Goal: Task Accomplishment & Management: Complete application form

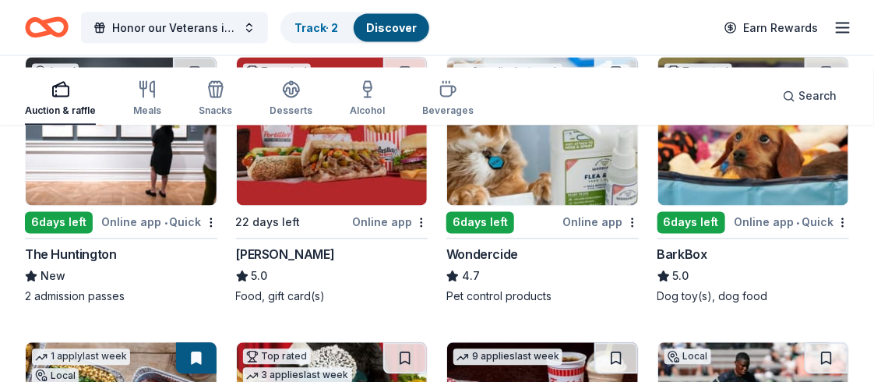
scroll to position [832, 0]
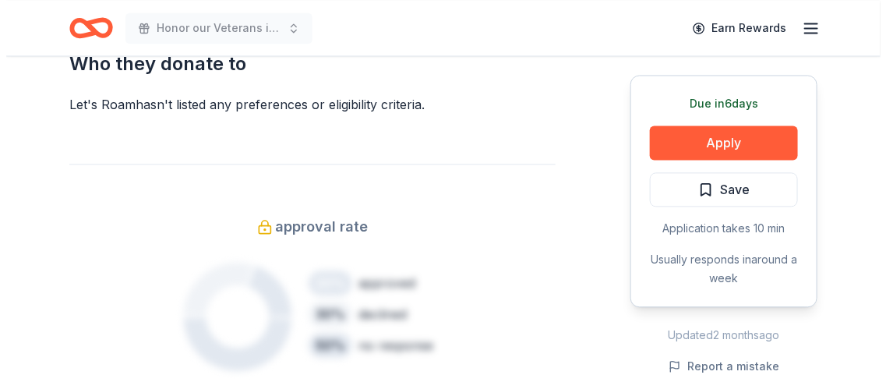
scroll to position [1246, 0]
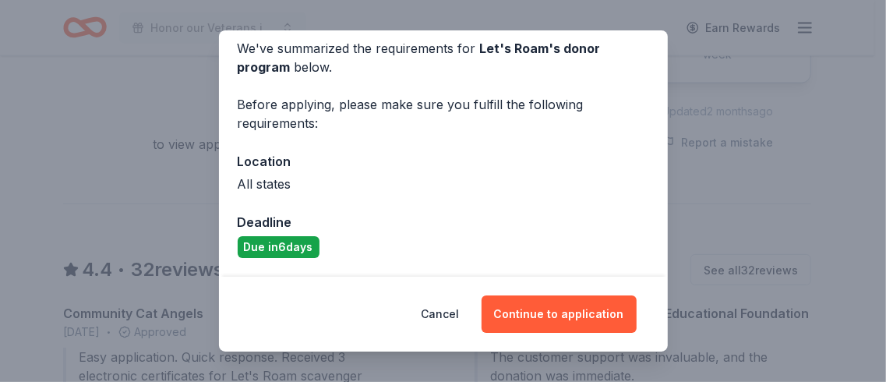
scroll to position [0, 0]
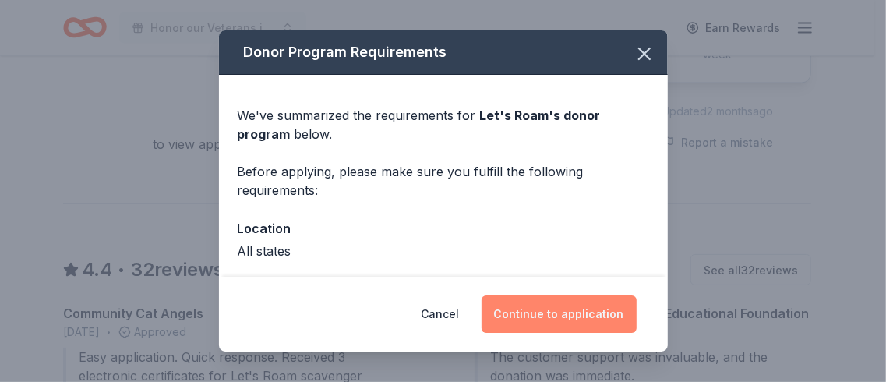
click at [593, 296] on button "Continue to application" at bounding box center [558, 313] width 155 height 37
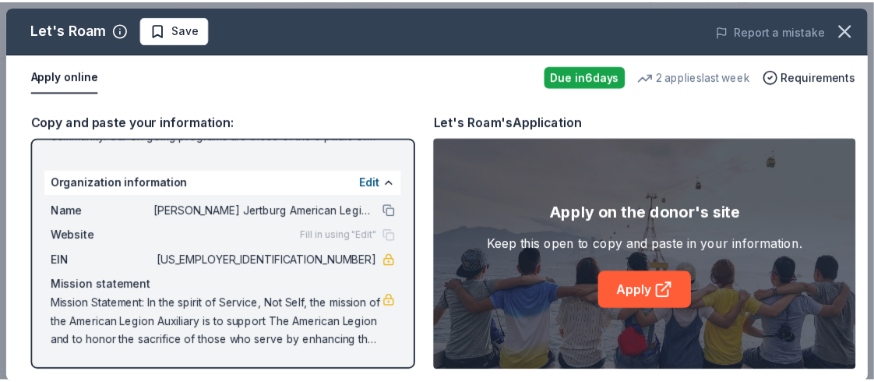
scroll to position [420, 0]
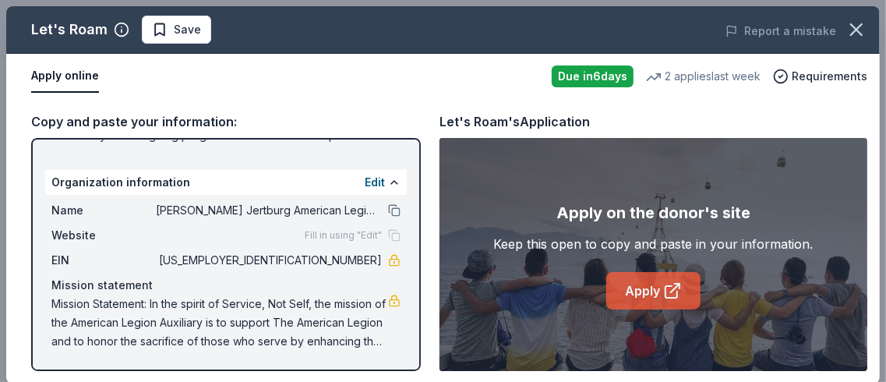
click at [649, 309] on link "Apply" at bounding box center [653, 290] width 94 height 37
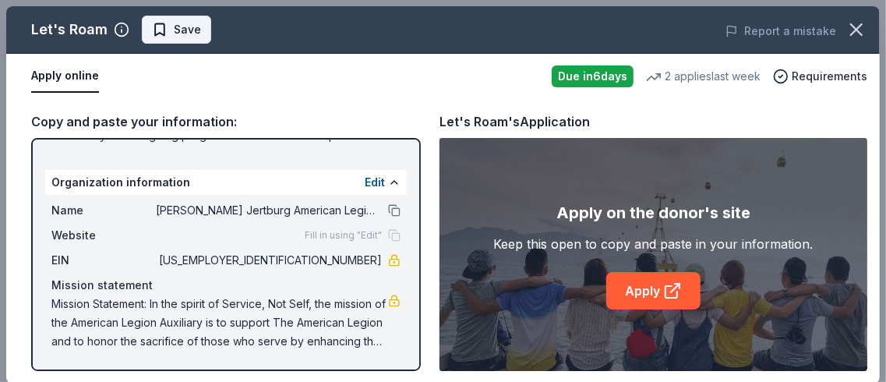
click at [201, 39] on span "Save" at bounding box center [176, 29] width 49 height 19
click at [845, 39] on icon "button" at bounding box center [856, 30] width 22 height 22
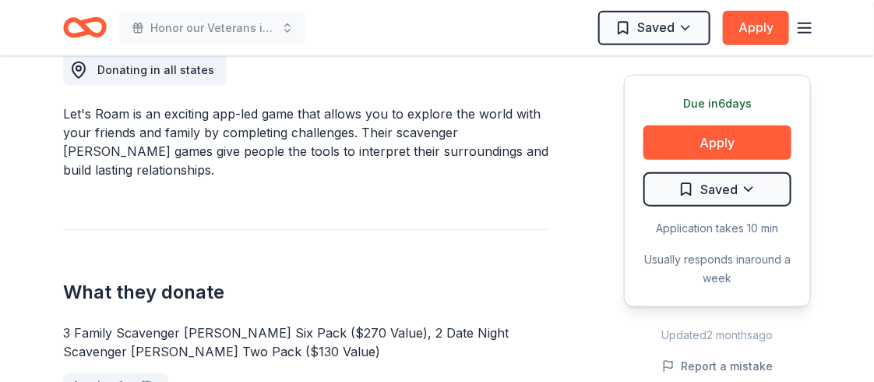
scroll to position [315, 0]
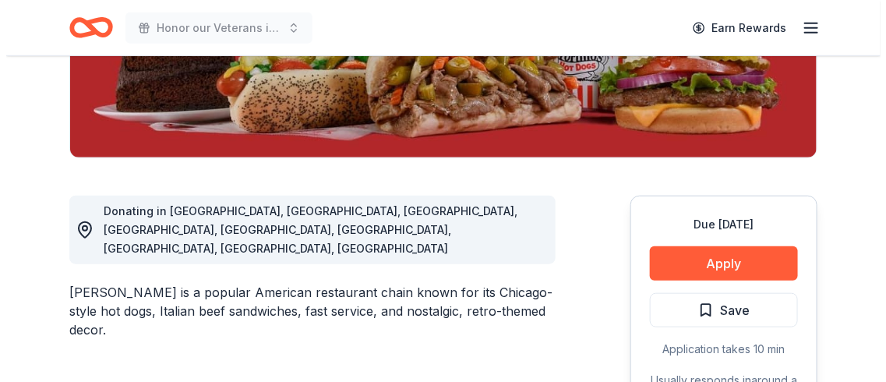
scroll to position [623, 0]
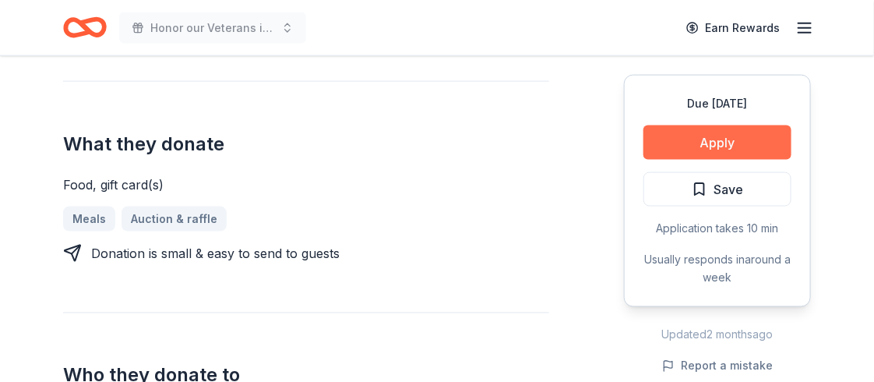
click at [664, 160] on button "Apply" at bounding box center [717, 142] width 148 height 34
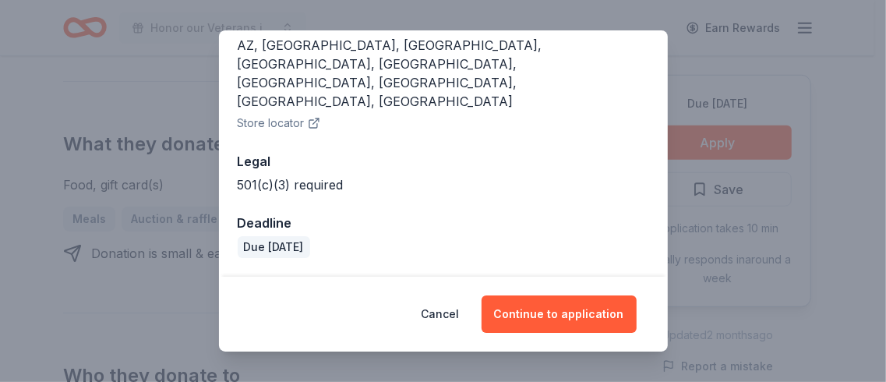
scroll to position [243, 0]
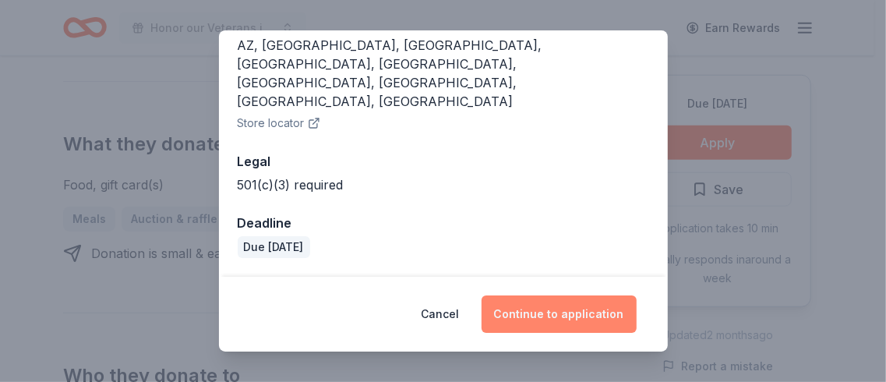
click at [622, 295] on button "Continue to application" at bounding box center [558, 313] width 155 height 37
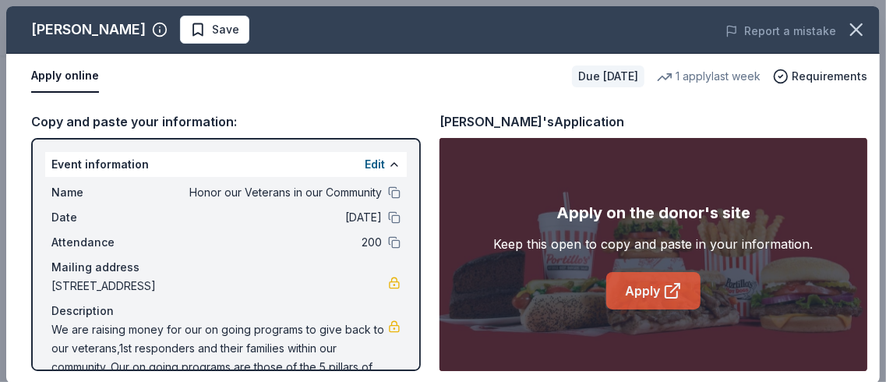
click at [633, 309] on link "Apply" at bounding box center [653, 290] width 94 height 37
